Goal: Task Accomplishment & Management: Use online tool/utility

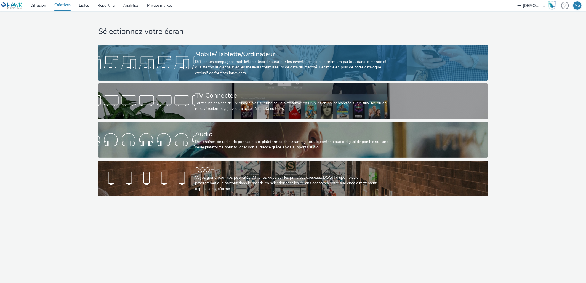
click at [279, 65] on div "Diffuse tes campagnes mobile/tablette/ordinateur sur les inventaires les plus p…" at bounding box center [292, 67] width 194 height 17
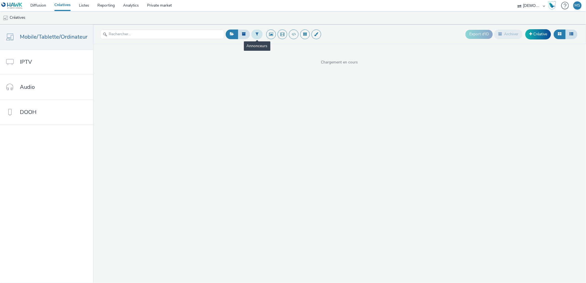
click at [257, 32] on button at bounding box center [256, 34] width 11 height 9
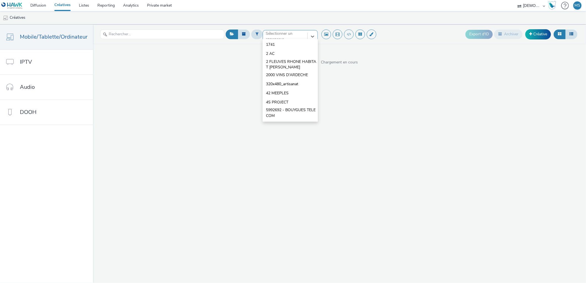
click at [263, 33] on div "Sélectionner un annonceur..." at bounding box center [285, 36] width 44 height 12
click at [441, 90] on div "option 1741 focused, 1 of 10. 10 results available. Use Up and Down to choose o…" at bounding box center [339, 154] width 493 height 258
click at [310, 36] on icon at bounding box center [313, 37] width 6 height 6
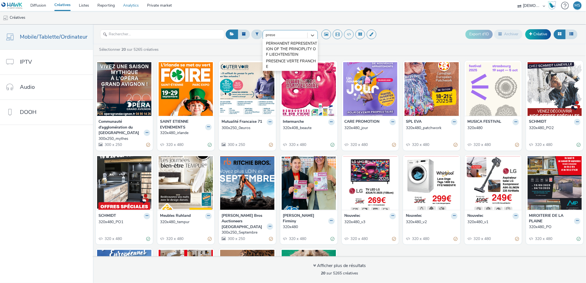
type input "prese"
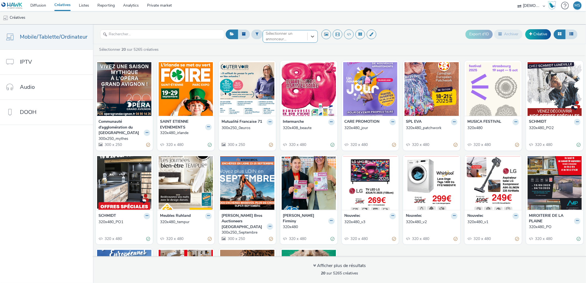
click at [282, 39] on div "option , selected. Select is focused ,type to refine list, press Down to open t…" at bounding box center [290, 34] width 55 height 9
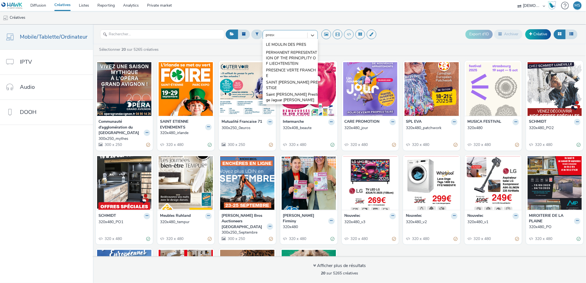
type input "presen"
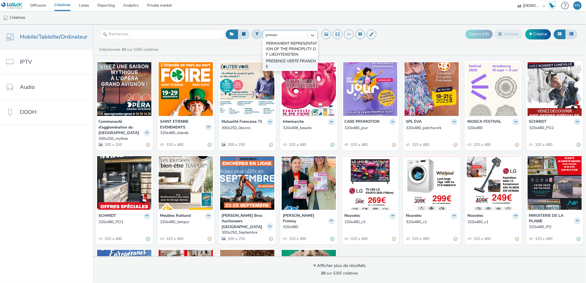
click at [277, 64] on span "PRESENCE VERTE FRANCHE" at bounding box center [292, 63] width 52 height 11
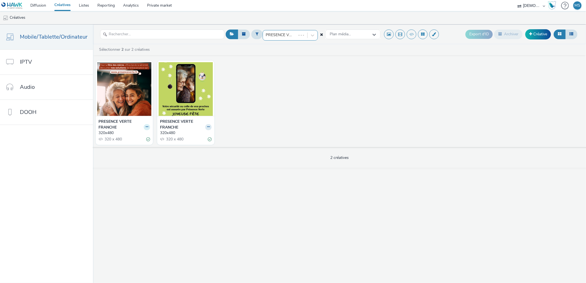
click at [147, 128] on button at bounding box center [147, 127] width 6 height 6
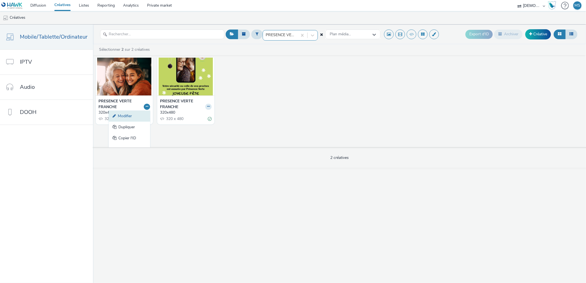
scroll to position [28, 0]
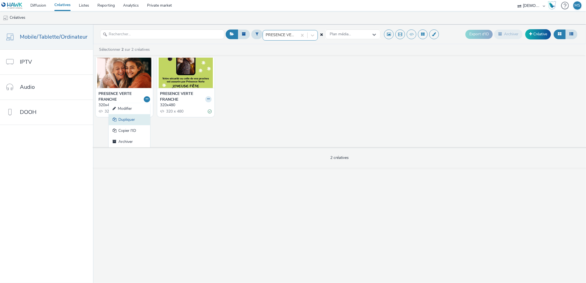
click at [121, 121] on link "Dupliquer" at bounding box center [129, 119] width 41 height 11
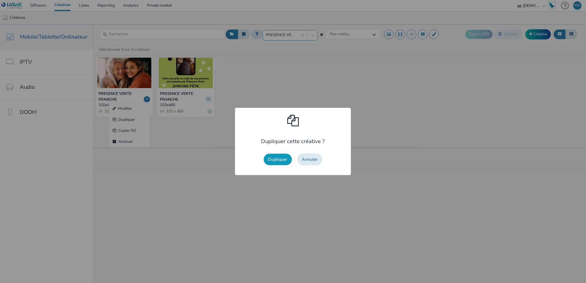
click at [274, 162] on button "Dupliquer" at bounding box center [278, 160] width 28 height 12
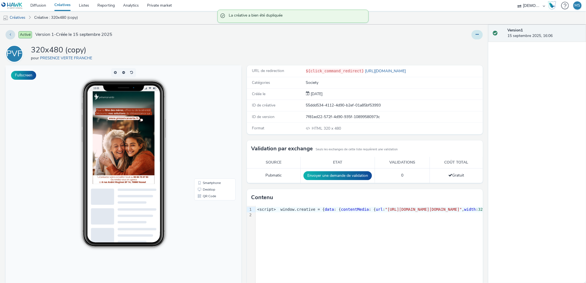
click at [471, 36] on button at bounding box center [476, 34] width 11 height 9
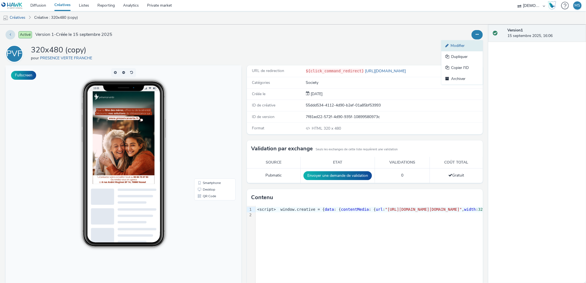
click at [460, 46] on link "Modifier" at bounding box center [461, 45] width 41 height 11
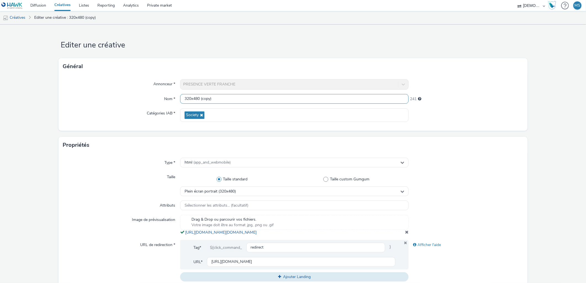
drag, startPoint x: 198, startPoint y: 99, endPoint x: 284, endPoint y: 93, distance: 86.0
click at [284, 93] on div "Annonceur * PRESENCE VERTE FRANCHE Nom * 320x480 (copy) 241 Catégories IAB * So…" at bounding box center [292, 103] width 469 height 56
click at [404, 235] on div "Drag & Drop ou parcourir vos fichiers. Votre image doit être au format .jpg, .p…" at bounding box center [294, 225] width 229 height 20
click at [405, 234] on span at bounding box center [407, 232] width 4 height 4
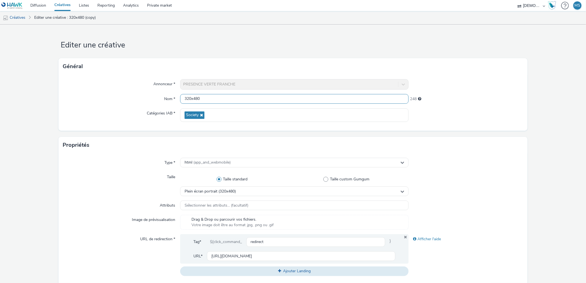
click at [215, 100] on input "320x480" at bounding box center [294, 99] width 229 height 10
type input "320x480_septembre"
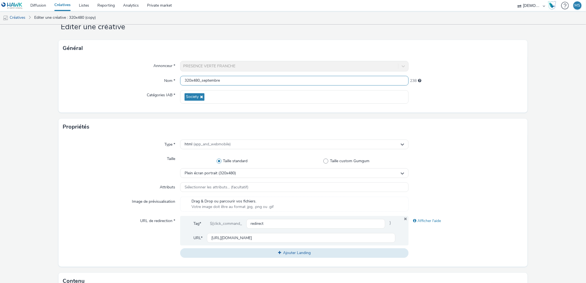
scroll to position [31, 0]
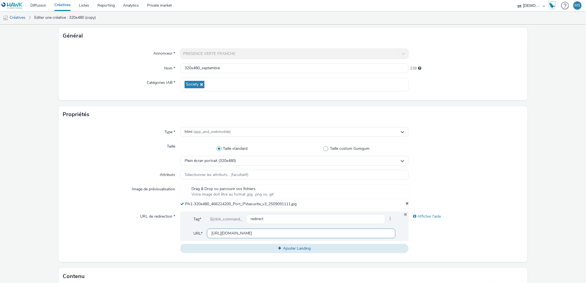
click at [229, 234] on input "[URL][DOMAIN_NAME]" at bounding box center [301, 234] width 189 height 10
paste input "[DOMAIN_NAME][URL]"
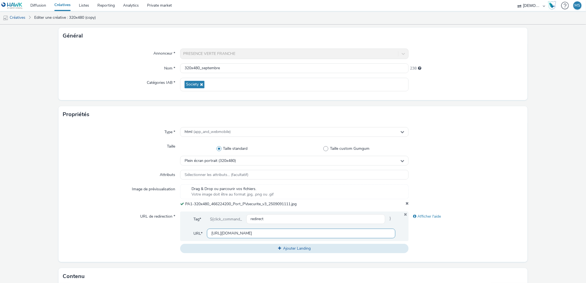
drag, startPoint x: 240, startPoint y: 235, endPoint x: 199, endPoint y: 229, distance: 41.8
click at [199, 229] on div "Tag* ${click_command_ redirect } URL* [URL][DOMAIN_NAME]" at bounding box center [294, 227] width 229 height 30
type input "[URL][DOMAIN_NAME]"
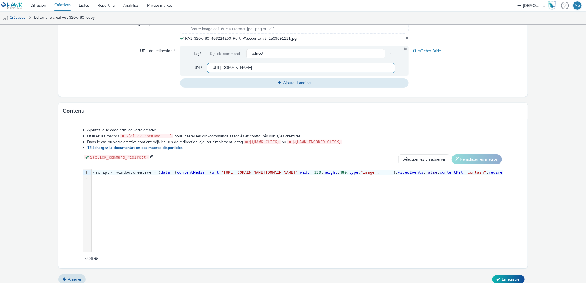
scroll to position [200, 0]
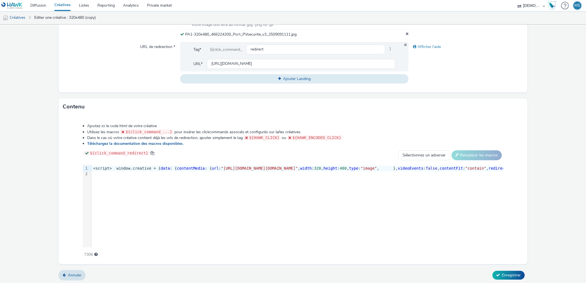
click at [513, 279] on form "Editer une créative Général Annonceur * PRESENCE VERTE FRANCHE Nom * 320x480_se…" at bounding box center [293, 54] width 586 height 460
click at [513, 277] on button "Enregistrer" at bounding box center [508, 275] width 32 height 9
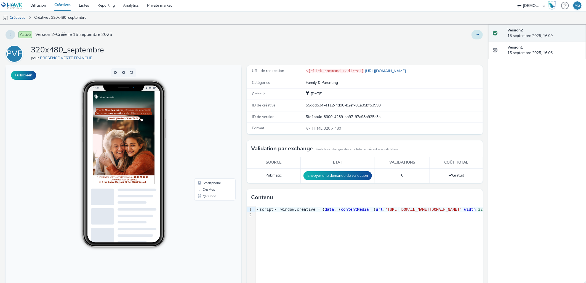
click at [471, 32] on button at bounding box center [476, 34] width 11 height 9
click at [459, 45] on link "Modifier" at bounding box center [461, 45] width 41 height 11
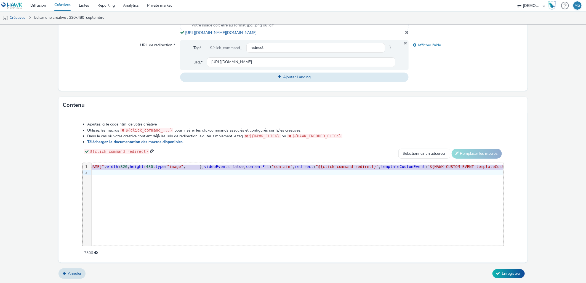
scroll to position [0, 199]
drag, startPoint x: 268, startPoint y: 168, endPoint x: 407, endPoint y: 166, distance: 139.0
click at [99, 166] on span ""[URL][DOMAIN_NAME][DOMAIN_NAME]"" at bounding box center [60, 166] width 77 height 4
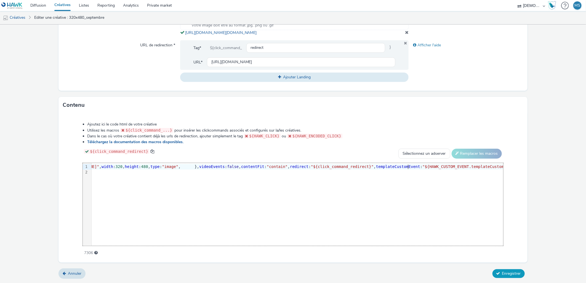
click at [514, 275] on span "Enregistrer" at bounding box center [511, 273] width 19 height 5
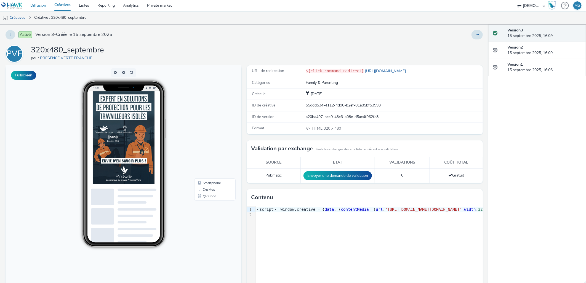
click at [43, 6] on link "Diffusion" at bounding box center [38, 5] width 24 height 11
